Goal: Task Accomplishment & Management: Use online tool/utility

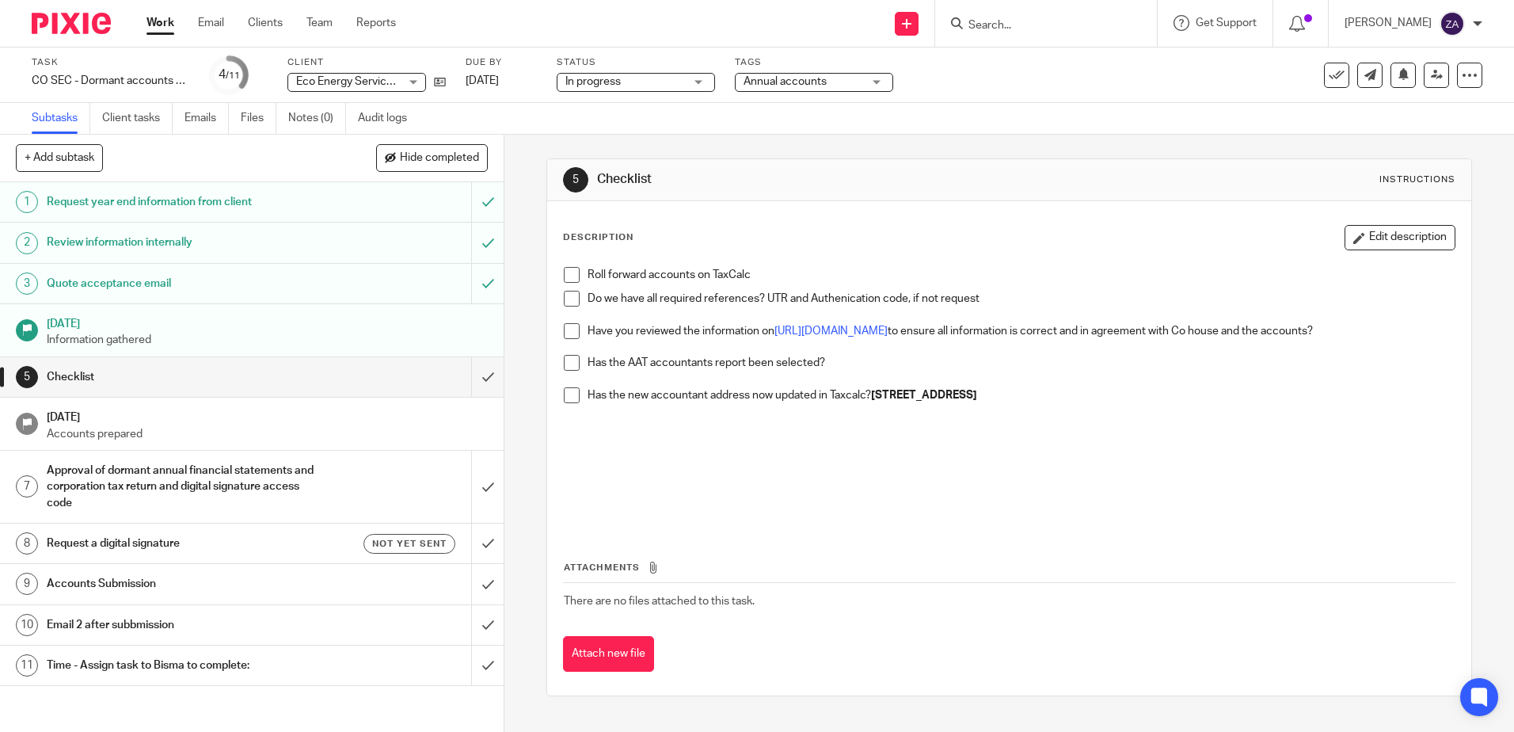
click at [985, 294] on p "Do we have all required references? UTR and Authenication code, if not request" at bounding box center [1021, 299] width 867 height 16
click at [993, 299] on p "Do we have all required references? UTR and Authenication code, if not request" at bounding box center [1021, 299] width 867 height 16
click at [1353, 240] on button "Edit description" at bounding box center [1400, 237] width 111 height 25
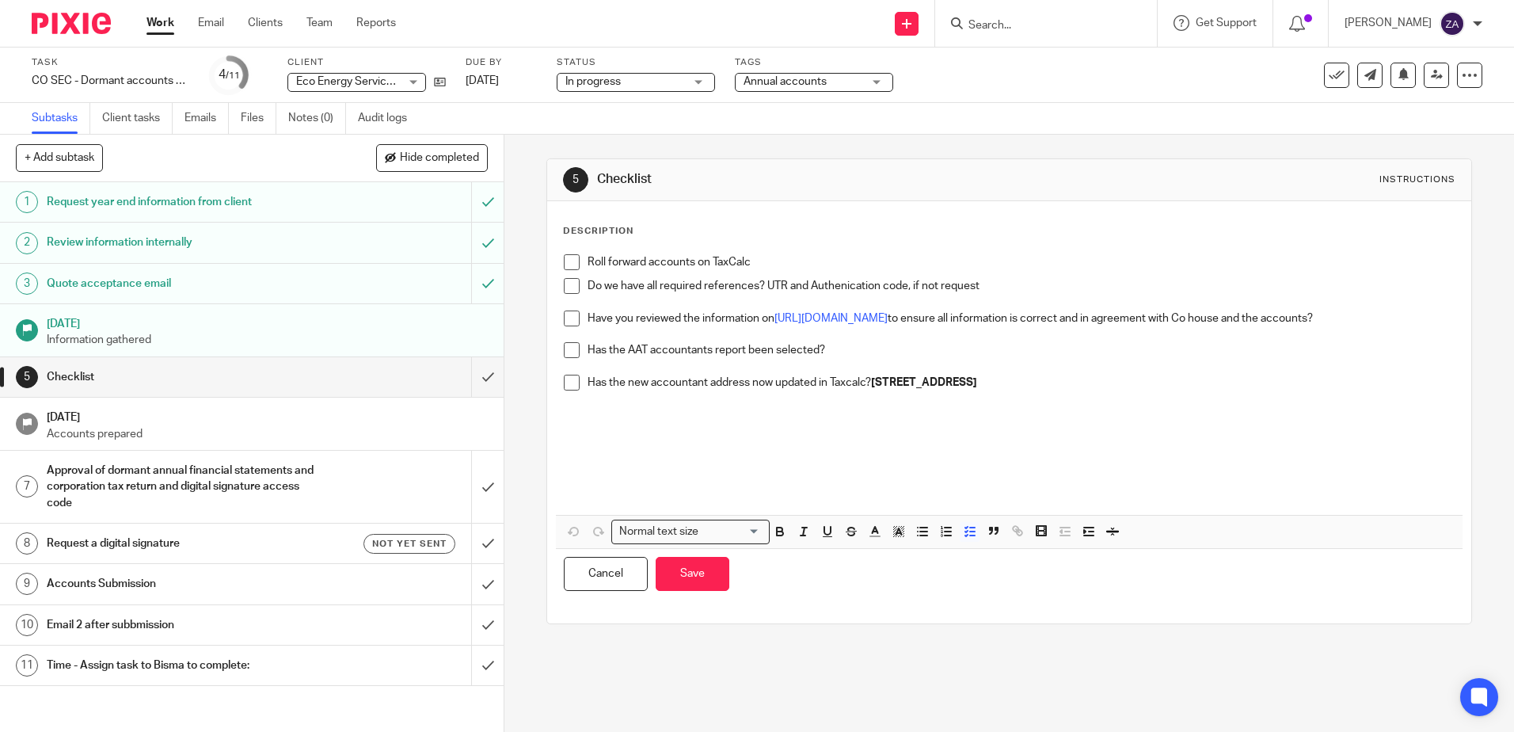
click at [1027, 287] on p "Do we have all required references? UTR and Authenication code, if not request" at bounding box center [1021, 286] width 867 height 16
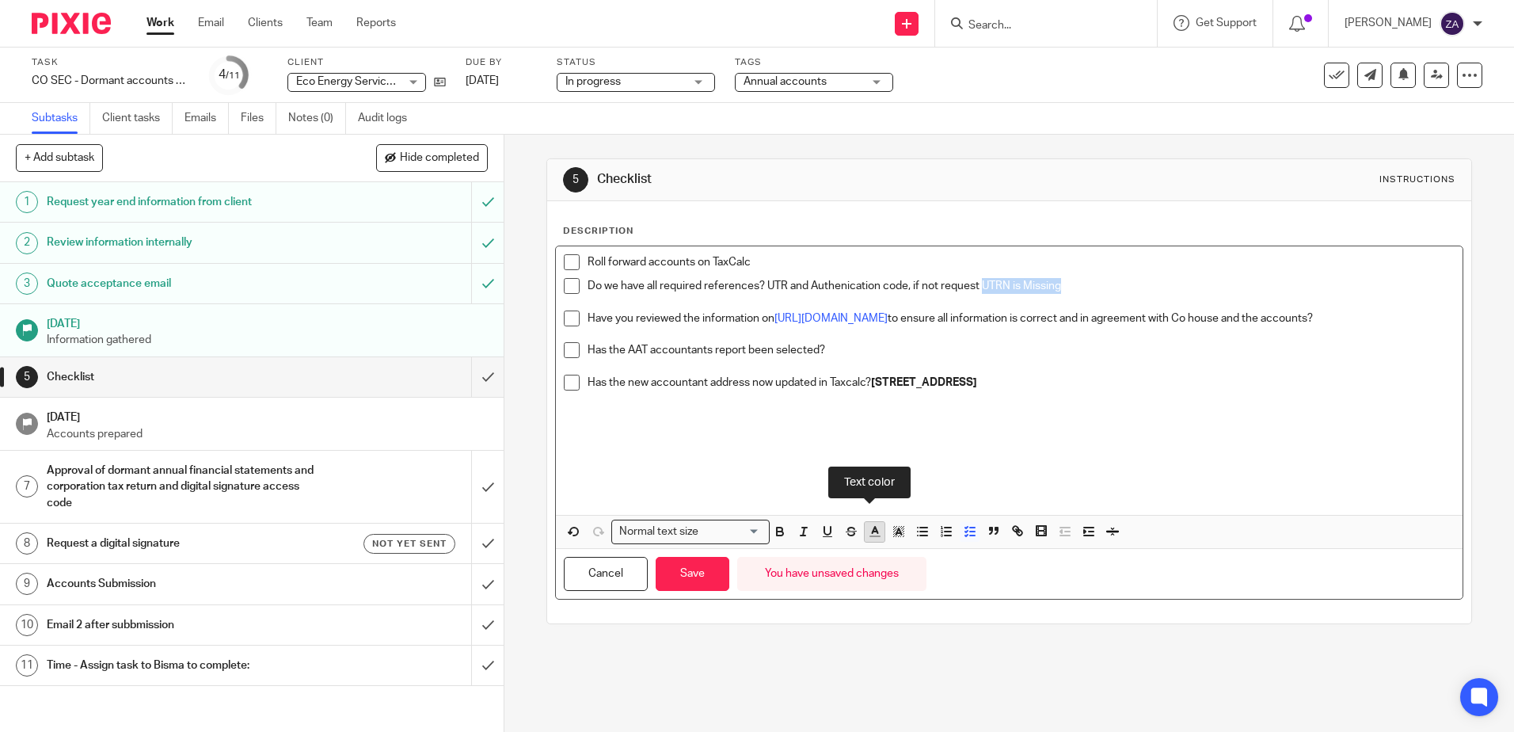
click at [868, 539] on icon "button" at bounding box center [875, 531] width 14 height 14
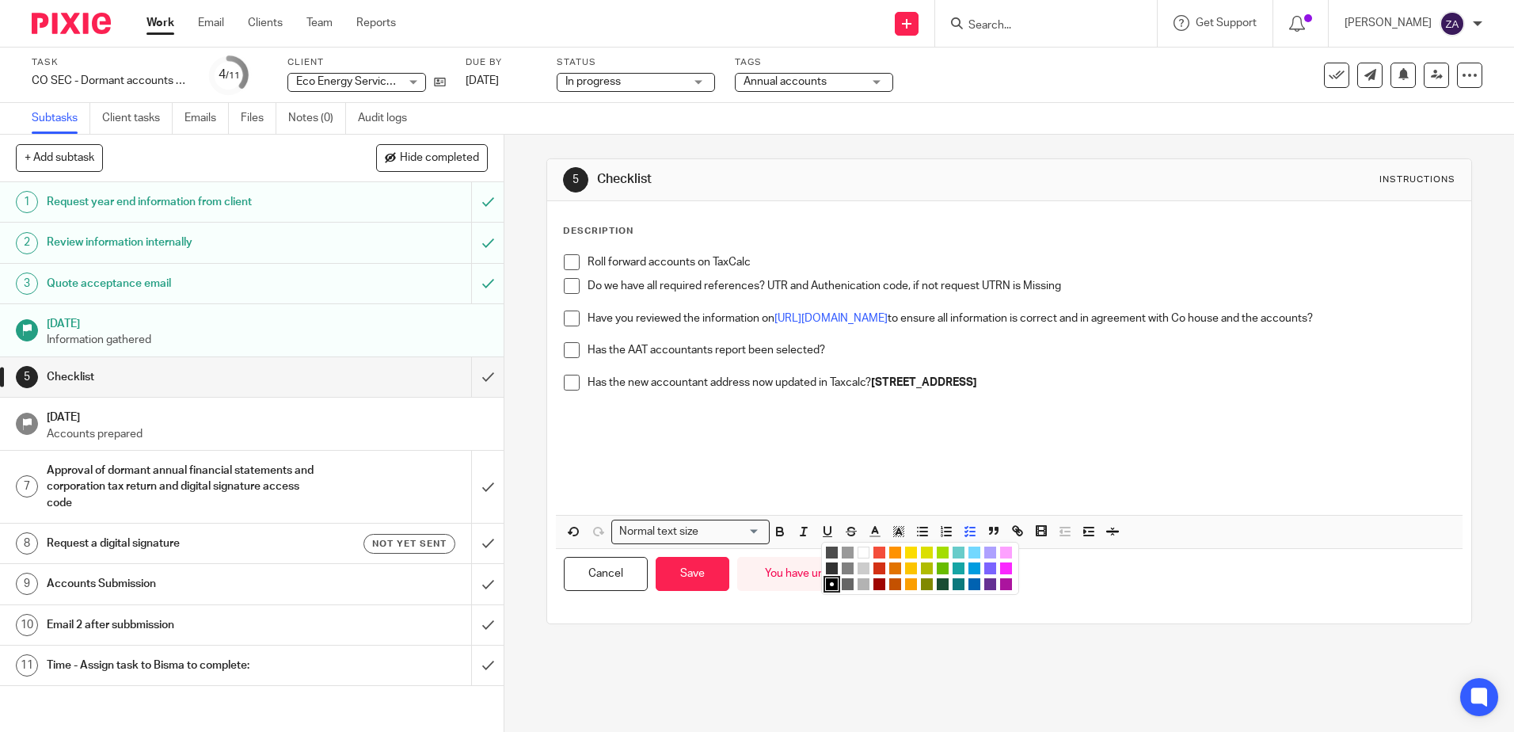
click at [876, 551] on li "color:#F44E3B" at bounding box center [880, 553] width 12 height 12
click at [777, 539] on button "button" at bounding box center [780, 532] width 20 height 20
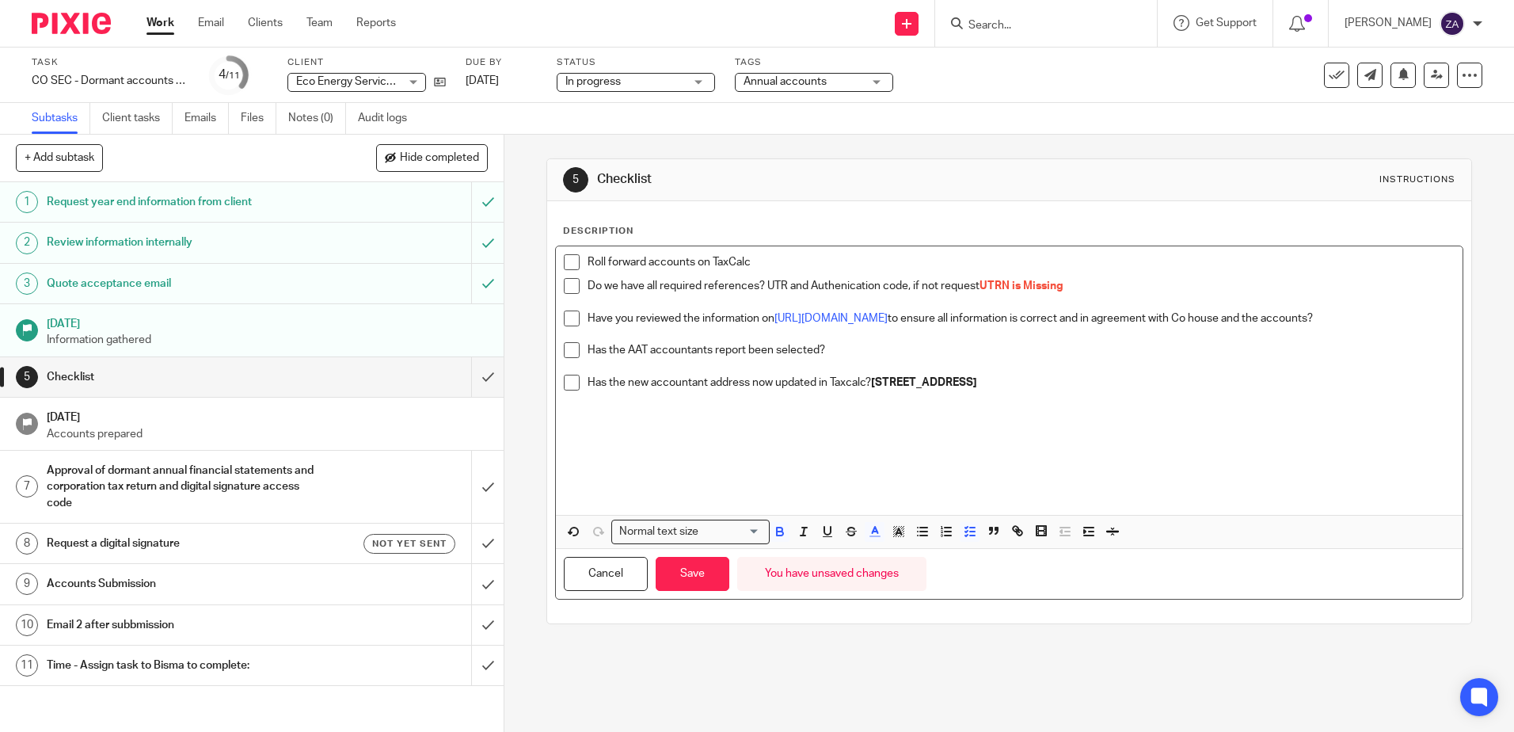
click at [1110, 389] on p "Has the new accountant address now updated in Taxcalc? [STREET_ADDRESS]" at bounding box center [1021, 383] width 867 height 16
click at [708, 571] on button "Save" at bounding box center [693, 574] width 74 height 34
click at [116, 432] on p "Accounts prepared" at bounding box center [268, 434] width 442 height 16
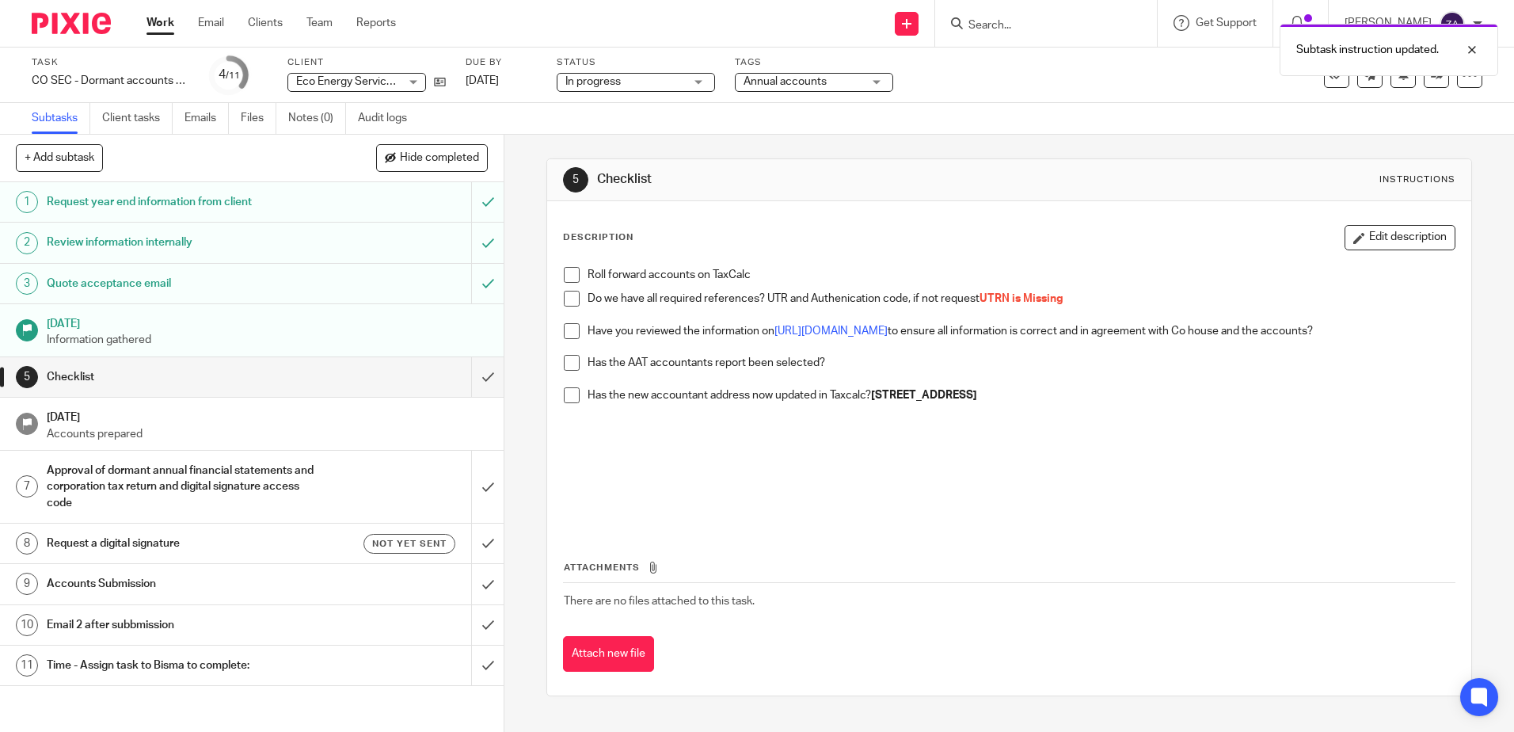
click at [135, 434] on p "Accounts prepared" at bounding box center [268, 434] width 442 height 16
